Goal: Transaction & Acquisition: Subscribe to service/newsletter

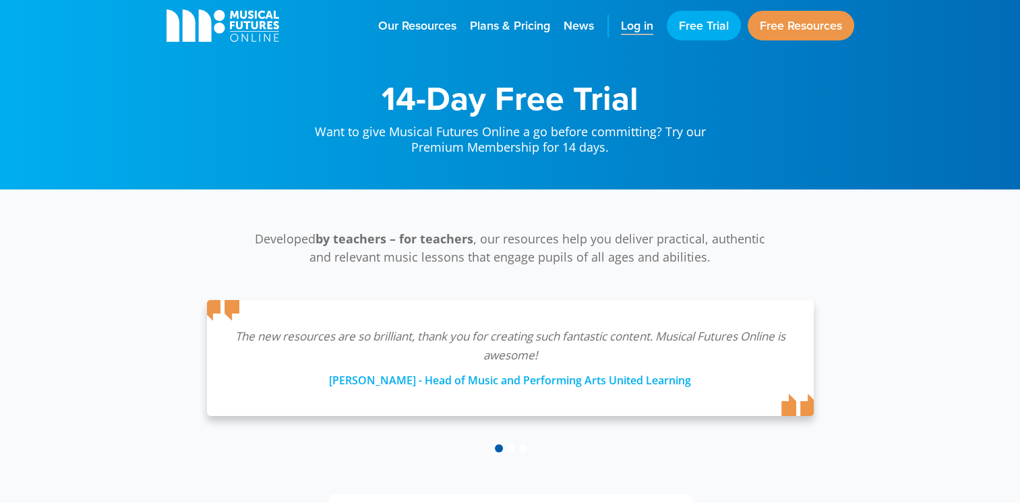
click at [626, 29] on span "Log in" at bounding box center [637, 26] width 32 height 18
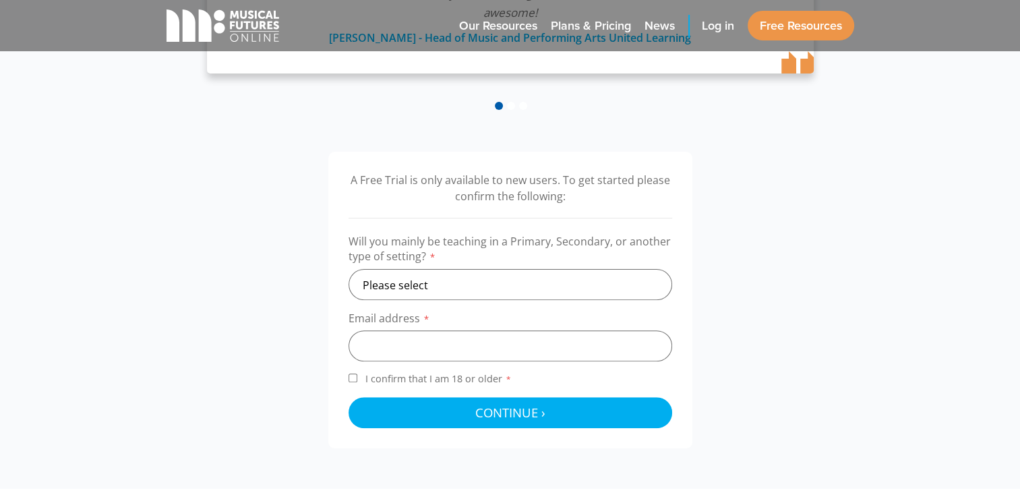
scroll to position [344, 0]
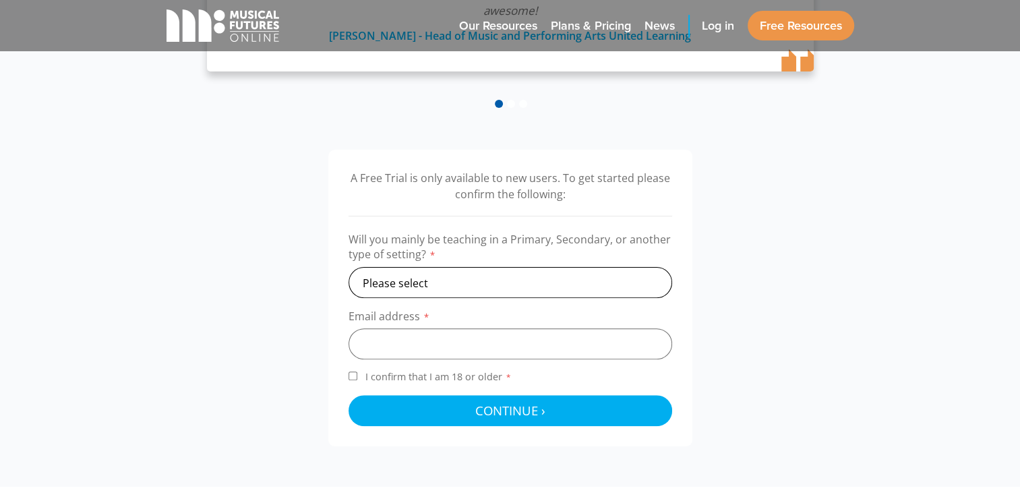
click at [613, 292] on select "Please select Primary Secondary Other" at bounding box center [509, 282] width 323 height 31
select select "secondary"
click at [348, 267] on select "Please select Primary Secondary Other" at bounding box center [509, 282] width 323 height 31
click at [512, 340] on input "email" at bounding box center [509, 343] width 323 height 31
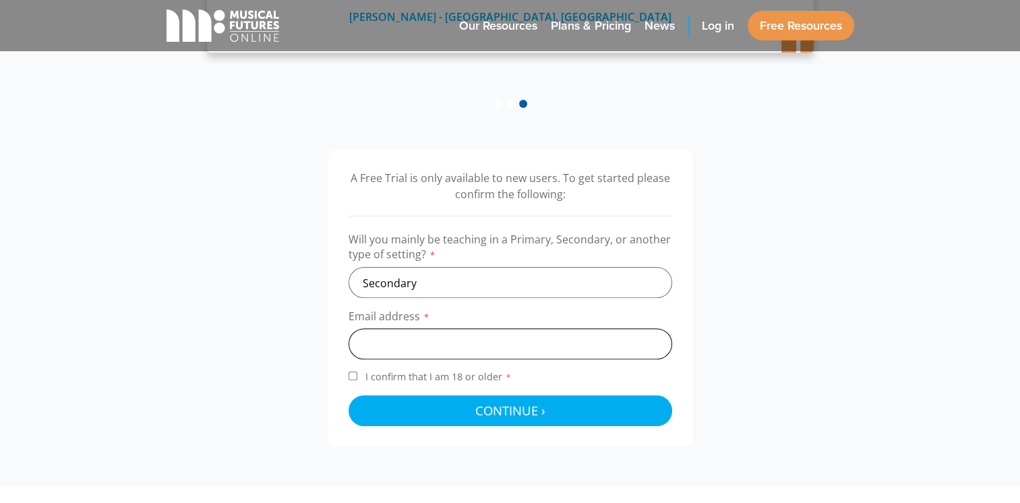
type input "kirstynicolemitchell@hotmail.com"
click at [347, 378] on div "A Free Trial is only available to new users. To get started please confirm the …" at bounding box center [510, 298] width 364 height 297
click at [352, 375] on input "I confirm that I am 18 or older *" at bounding box center [352, 375] width 9 height 9
checkbox input "true"
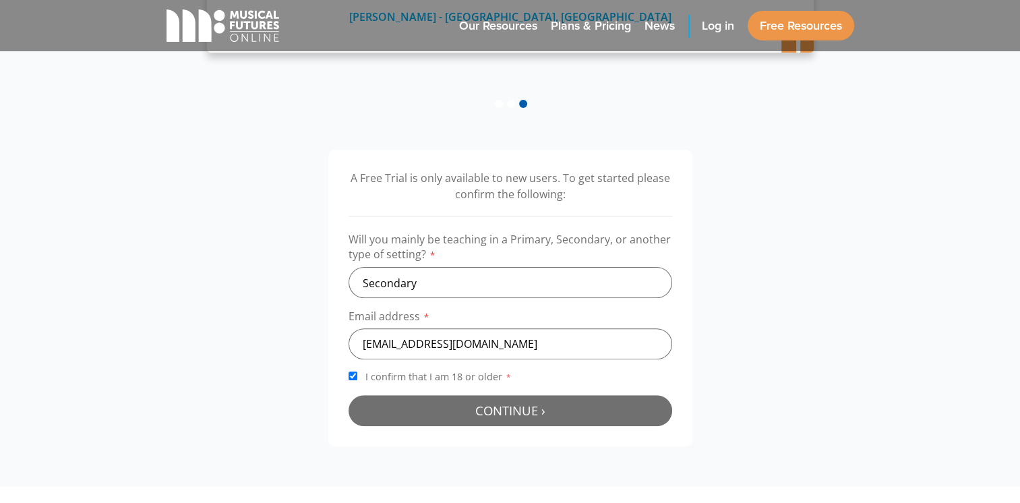
click at [478, 416] on span "Continue ›" at bounding box center [510, 410] width 70 height 17
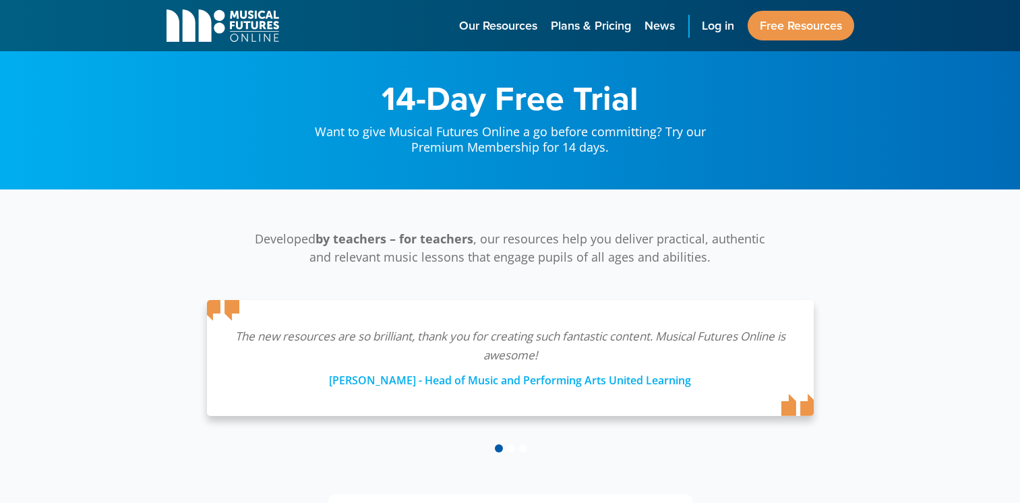
scroll to position [440, 0]
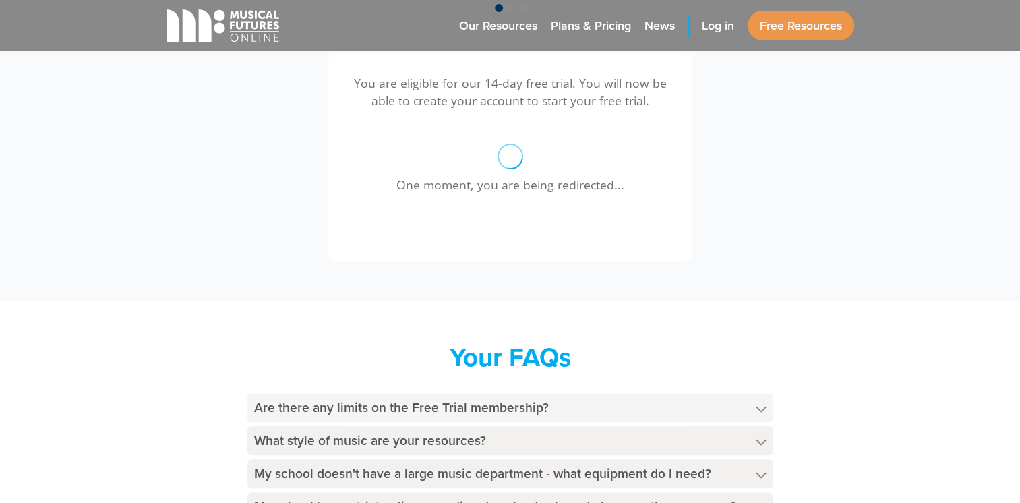
click at [633, 404] on h4 "Are there any limits on the Free Trial membership?" at bounding box center [510, 407] width 526 height 29
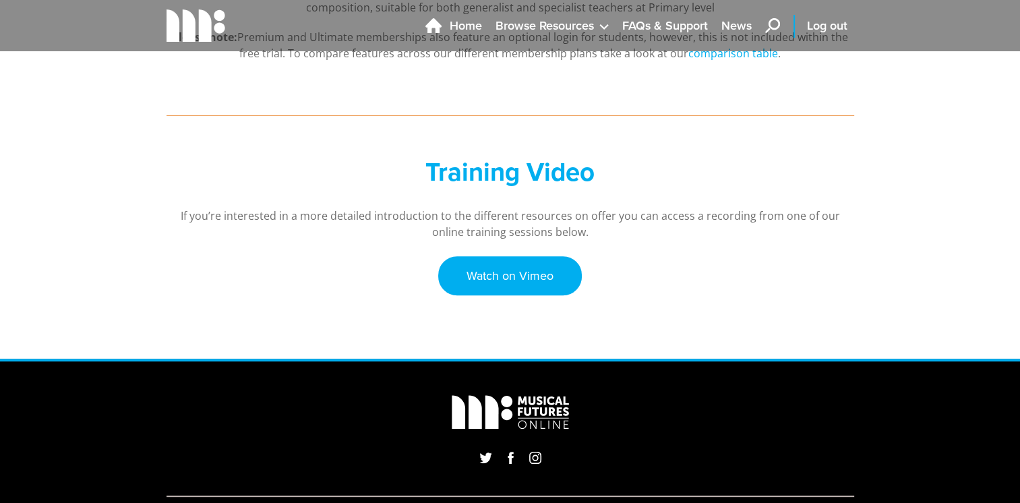
scroll to position [406, 0]
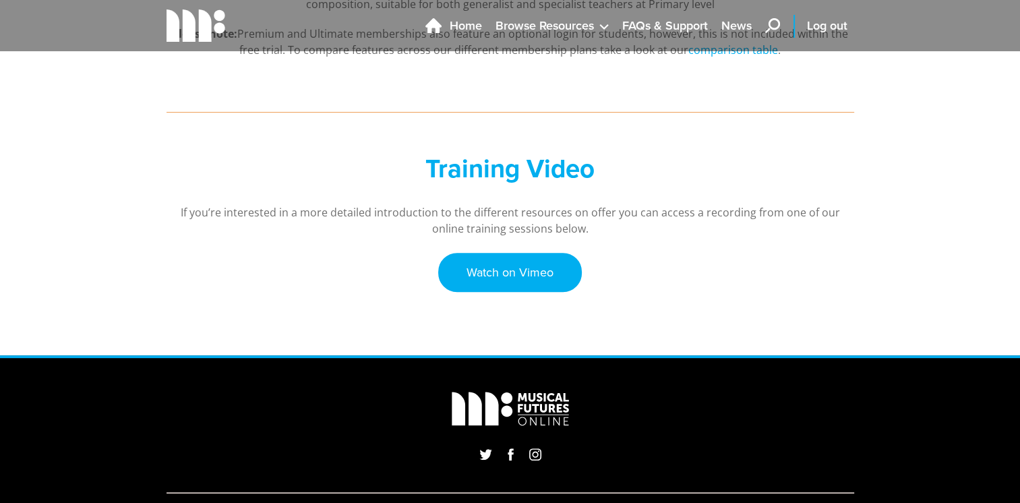
click at [1018, 244] on div "Training Video If you’re interested in a more detailed introduction to the diff…" at bounding box center [510, 188] width 1020 height 124
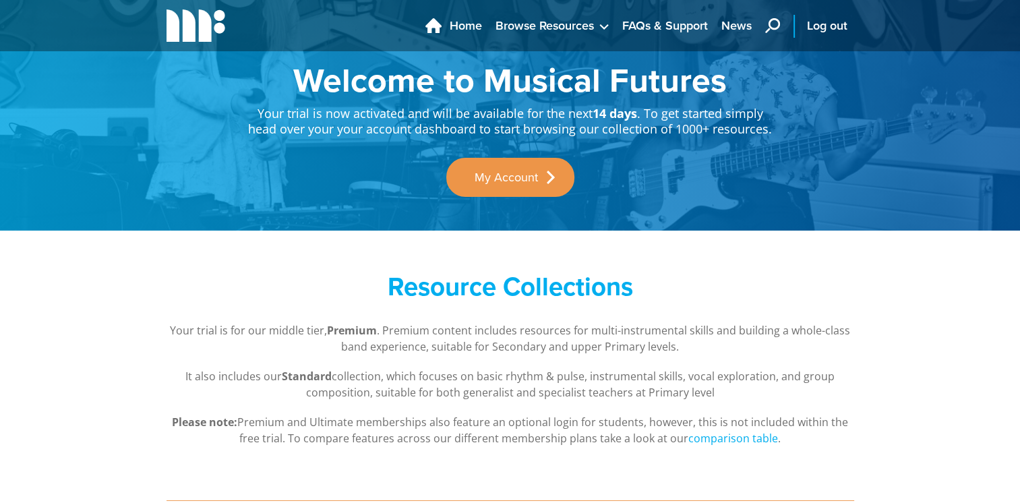
scroll to position [0, 0]
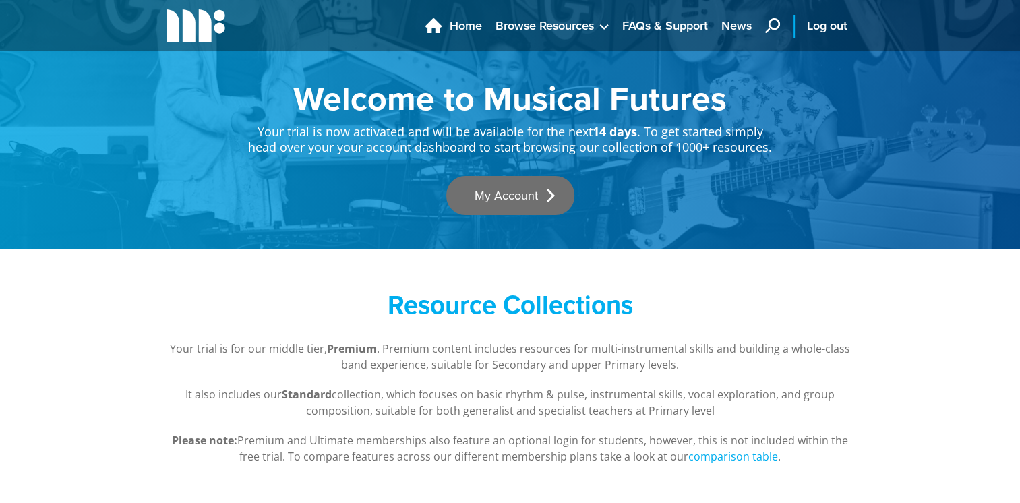
click at [503, 192] on link "My Account" at bounding box center [510, 195] width 128 height 39
